Goal: Check status: Check status

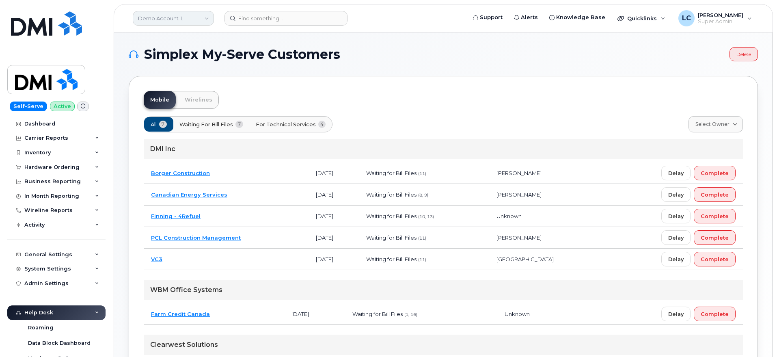
click at [191, 22] on link "Demo Account 1" at bounding box center [173, 18] width 81 height 15
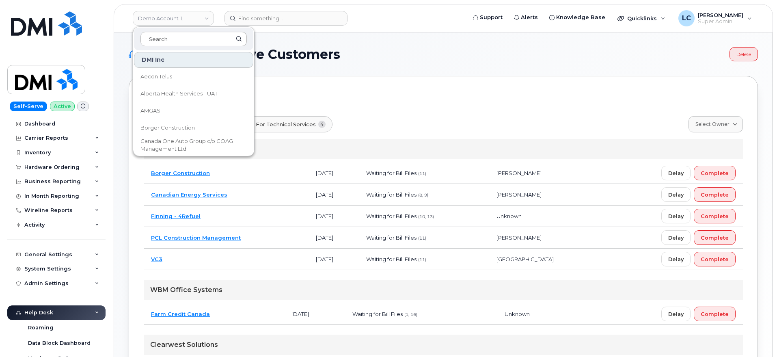
click at [186, 42] on input at bounding box center [193, 39] width 106 height 15
drag, startPoint x: 186, startPoint y: 42, endPoint x: 188, endPoint y: 38, distance: 4.7
click at [186, 42] on input at bounding box center [193, 39] width 106 height 15
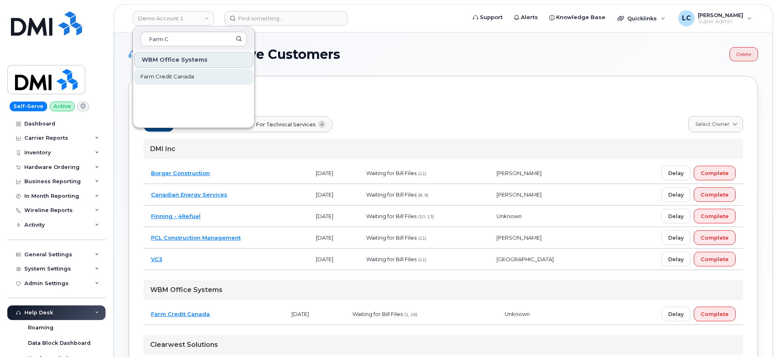
type input "Farm C"
click at [188, 82] on link "Farm Credit Canada" at bounding box center [193, 77] width 119 height 16
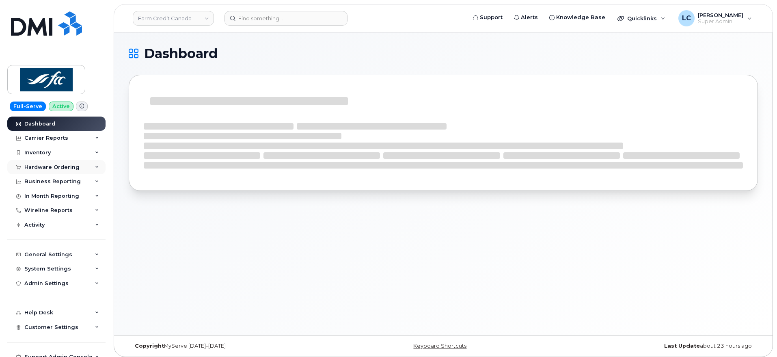
click at [61, 166] on div "Hardware Ordering" at bounding box center [51, 167] width 55 height 6
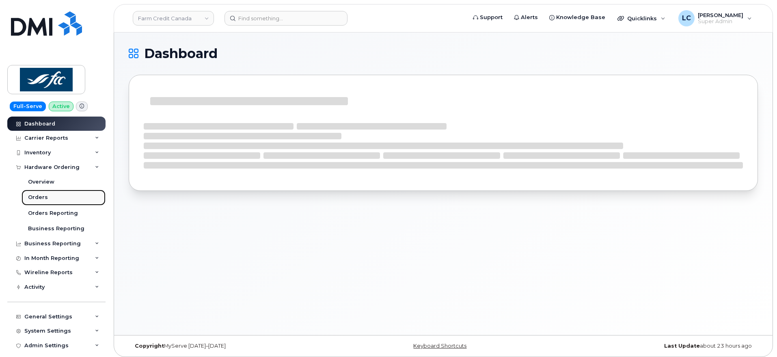
click at [46, 199] on div "Orders" at bounding box center [38, 197] width 20 height 7
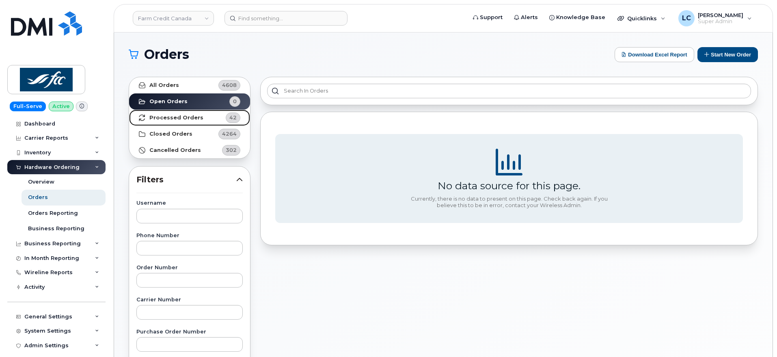
click at [180, 117] on strong "Processed Orders" at bounding box center [176, 118] width 54 height 6
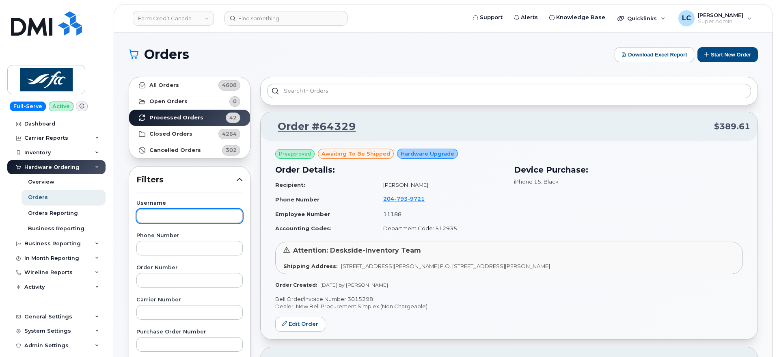
click at [178, 212] on input "text" at bounding box center [189, 216] width 106 height 15
paste input "NOAH JAQUEMET"
type input "NOAH JAQUEMET"
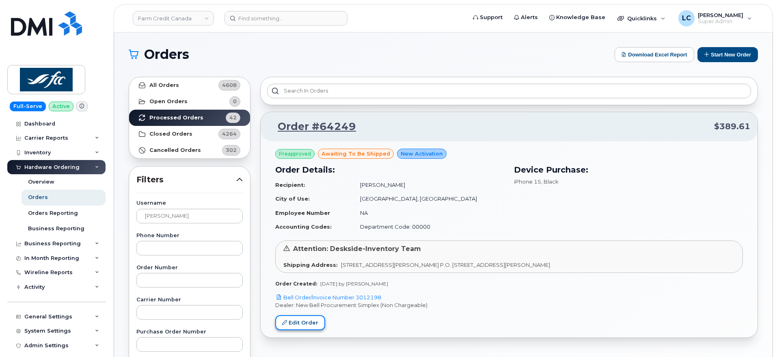
click at [300, 325] on link "Edit Order" at bounding box center [300, 322] width 50 height 15
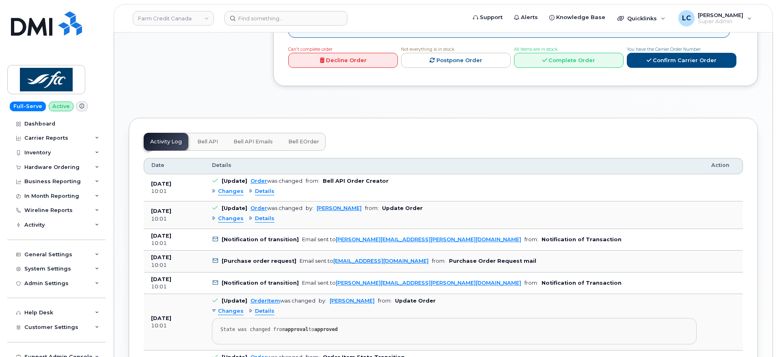
scroll to position [660, 0]
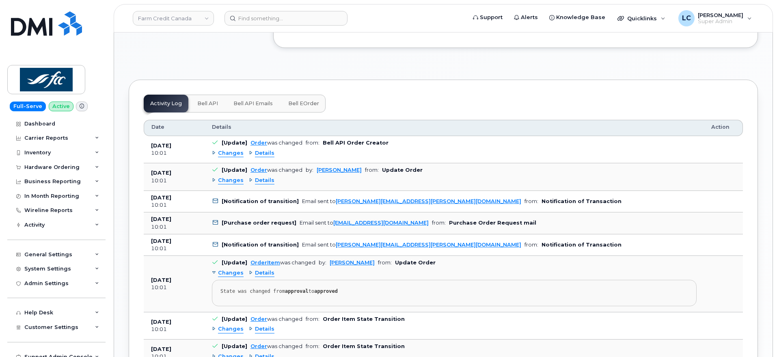
click at [305, 100] on span "Bell eOrder" at bounding box center [303, 103] width 31 height 6
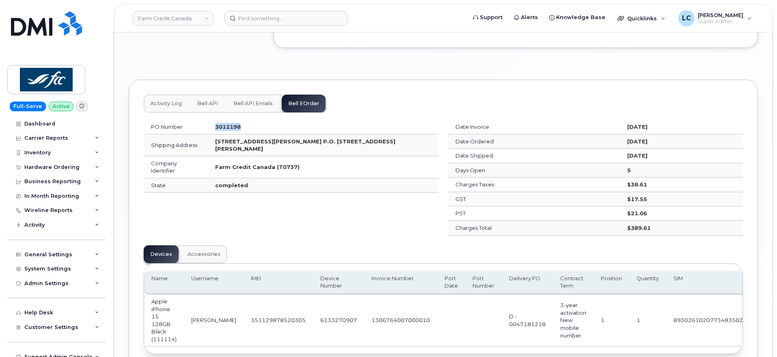
drag, startPoint x: 254, startPoint y: 119, endPoint x: 223, endPoint y: 123, distance: 31.5
click at [223, 123] on td "3012198" at bounding box center [323, 127] width 231 height 15
click at [390, 61] on div "Activity Log Bell API Bell API Emails Bell eOrder PO Number 3012198 Shipping Ad…" at bounding box center [443, 224] width 629 height 329
drag, startPoint x: 257, startPoint y: 119, endPoint x: 220, endPoint y: 125, distance: 36.6
click at [220, 125] on td "3012198" at bounding box center [323, 127] width 231 height 15
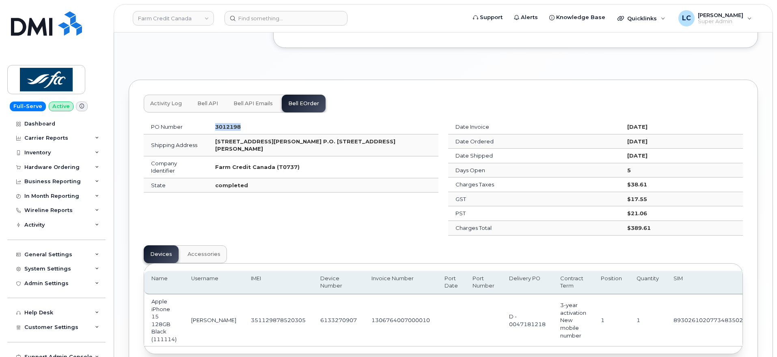
click at [274, 120] on td "3012198" at bounding box center [323, 127] width 231 height 15
drag, startPoint x: 265, startPoint y: 119, endPoint x: 208, endPoint y: 122, distance: 57.3
click at [208, 122] on tr "PO Number 3012198" at bounding box center [291, 127] width 295 height 15
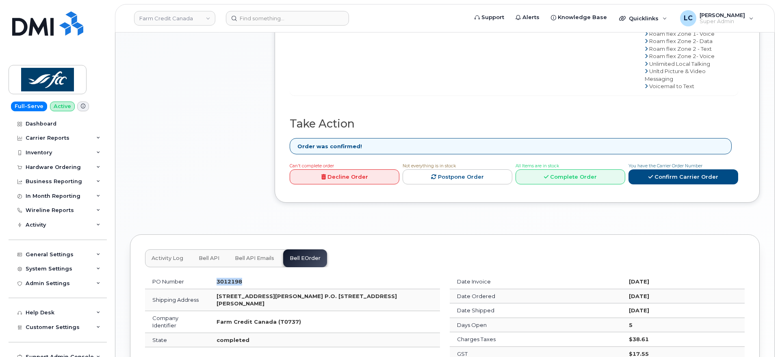
scroll to position [508, 0]
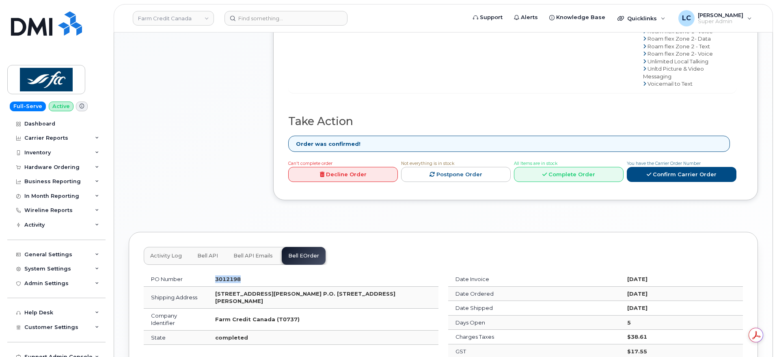
click at [247, 253] on span "Bell API Emails" at bounding box center [252, 256] width 39 height 6
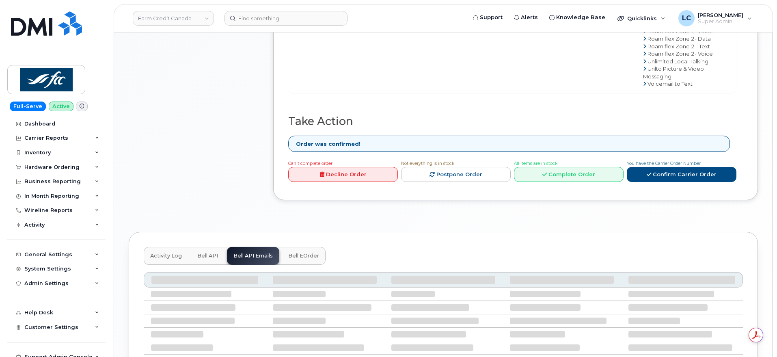
click at [216, 253] on button "Bell API" at bounding box center [208, 256] width 34 height 18
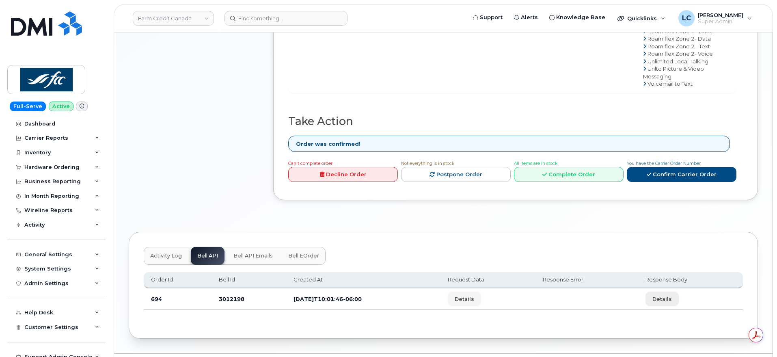
click at [672, 295] on span "Details" at bounding box center [662, 299] width 19 height 8
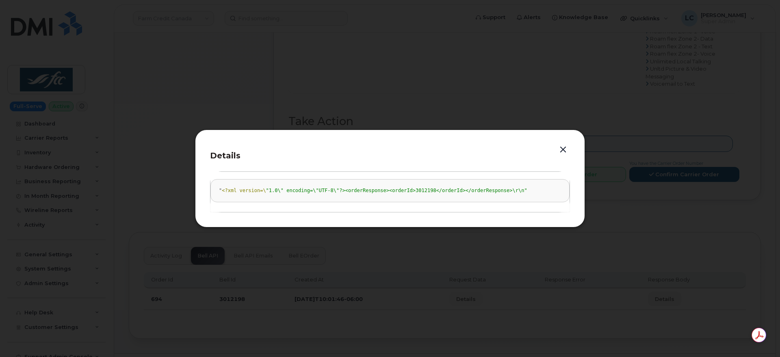
click at [564, 152] on button "button" at bounding box center [563, 149] width 12 height 11
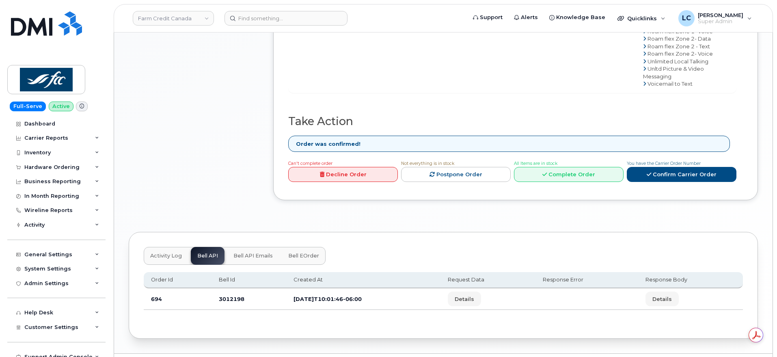
click at [249, 253] on span "Bell API Emails" at bounding box center [252, 256] width 39 height 6
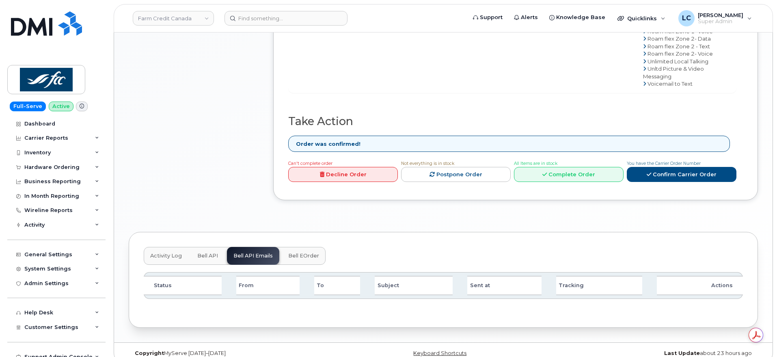
click at [204, 253] on span "Bell API" at bounding box center [207, 256] width 21 height 6
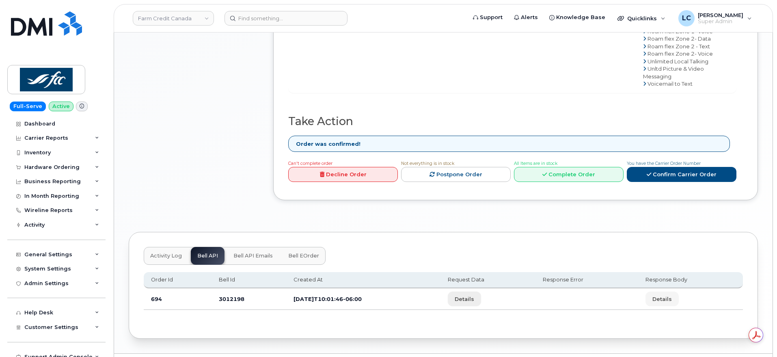
click at [474, 295] on span "Details" at bounding box center [464, 299] width 19 height 8
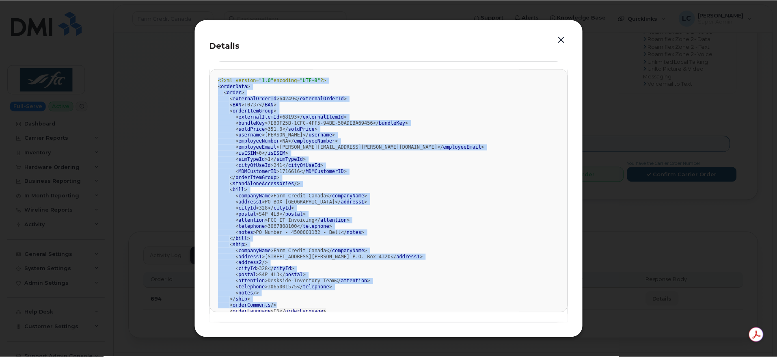
scroll to position [23, 0]
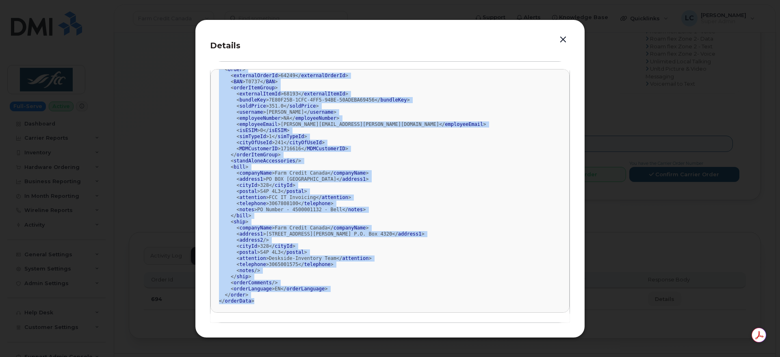
drag, startPoint x: 219, startPoint y: 78, endPoint x: 393, endPoint y: 311, distance: 291.1
click at [393, 311] on pre "<?xml version= "1.0" encoding= "UTF-8" ?> < orderData > < order > < externalOrd…" at bounding box center [389, 191] width 359 height 244
copy div "<?xml version= "1.0" encoding= "UTF-8" ?> < orderData > < order > < externalOrd…"
click at [558, 40] on button "button" at bounding box center [563, 39] width 12 height 11
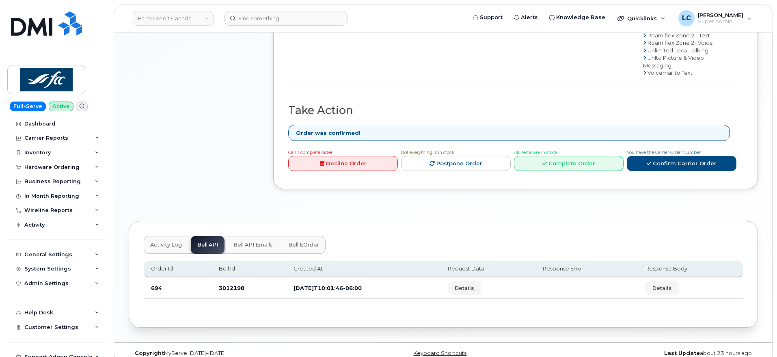
scroll to position [523, 0]
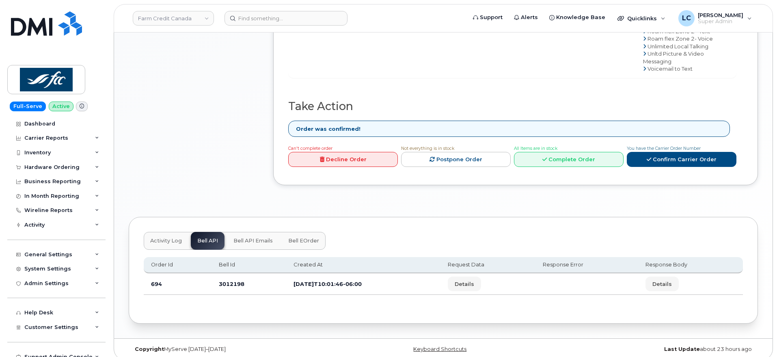
click at [158, 238] on button "Activity Log" at bounding box center [166, 241] width 45 height 18
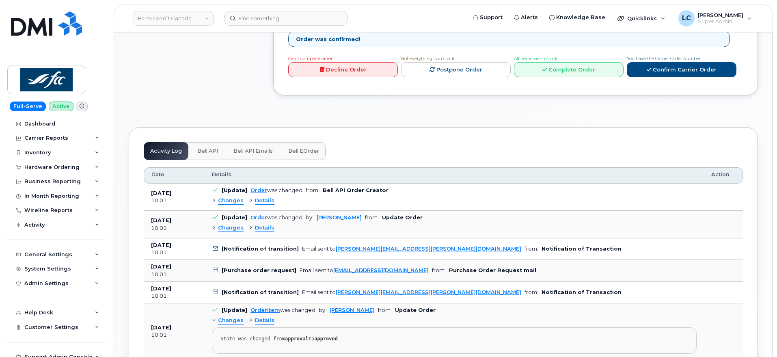
scroll to position [624, 0]
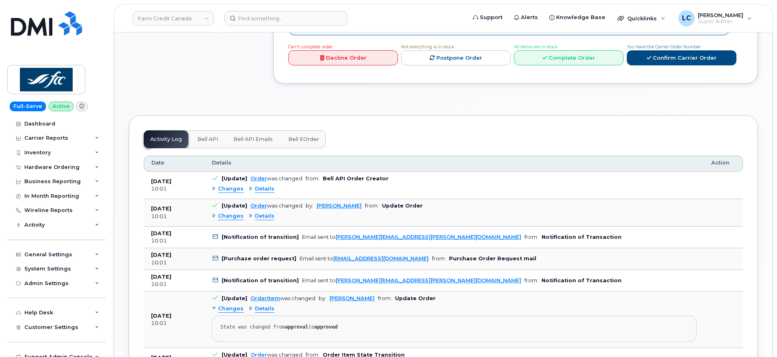
click at [258, 185] on span "Details" at bounding box center [264, 189] width 19 height 8
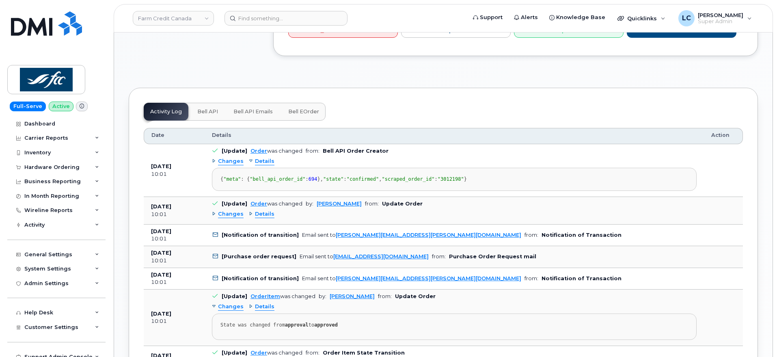
scroll to position [675, 0]
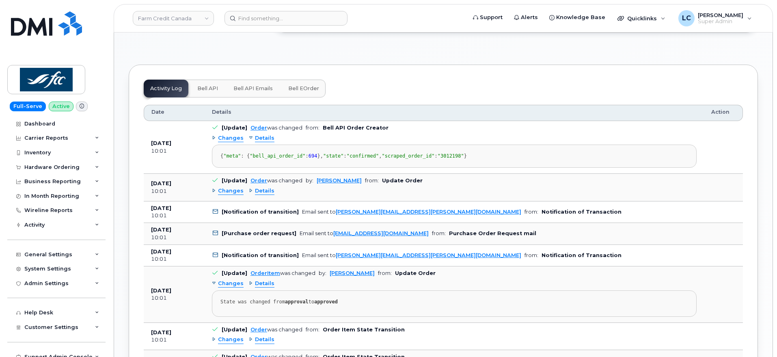
click at [264, 198] on div "Changes Details" at bounding box center [454, 191] width 485 height 13
click at [264, 195] on span "Details" at bounding box center [264, 191] width 19 height 8
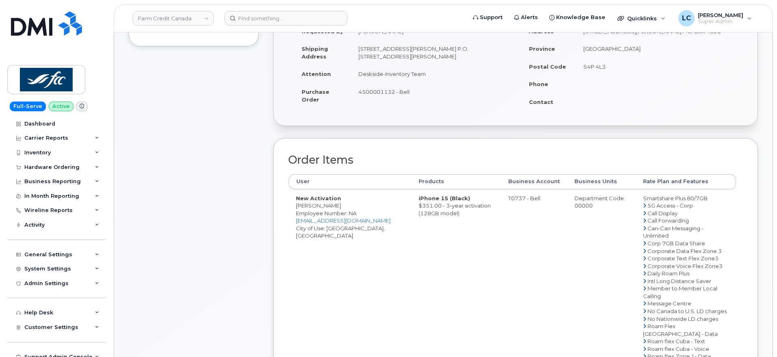
scroll to position [0, 0]
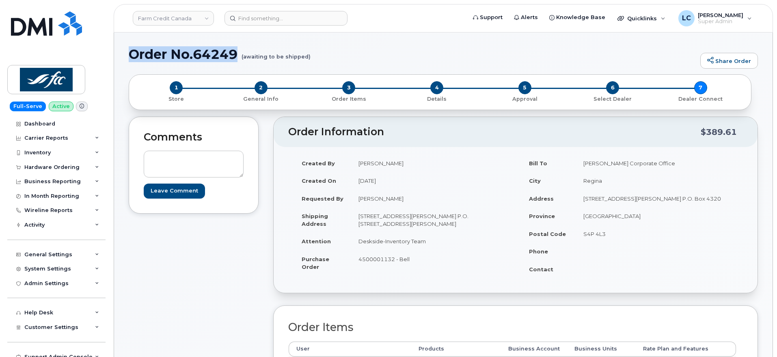
drag, startPoint x: 324, startPoint y: 53, endPoint x: 126, endPoint y: 51, distance: 197.8
copy h1 "Order No.64249"
click at [203, 23] on link "Farm Credit Canada" at bounding box center [173, 18] width 81 height 15
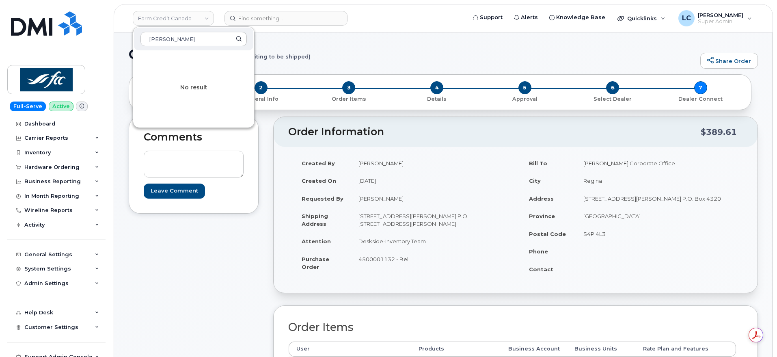
type input "Hiram"
